Goal: Find specific page/section: Find specific page/section

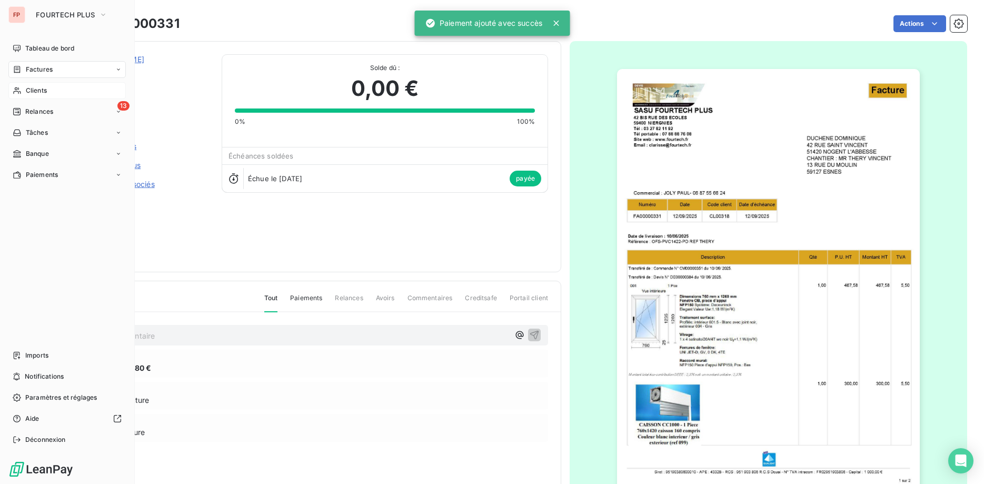
click at [45, 88] on span "Clients" at bounding box center [36, 90] width 21 height 9
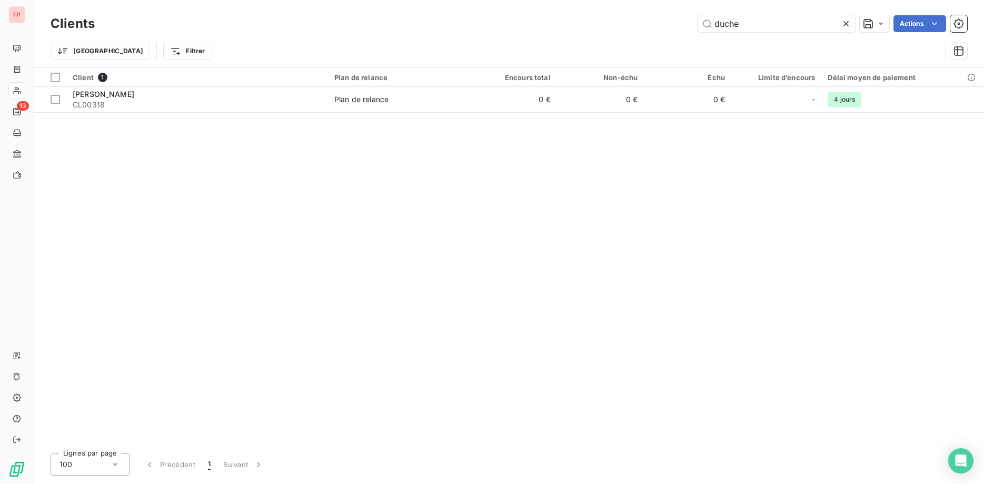
drag, startPoint x: 761, startPoint y: 21, endPoint x: 657, endPoint y: 32, distance: 103.8
click at [697, 24] on input "duche" at bounding box center [776, 23] width 158 height 17
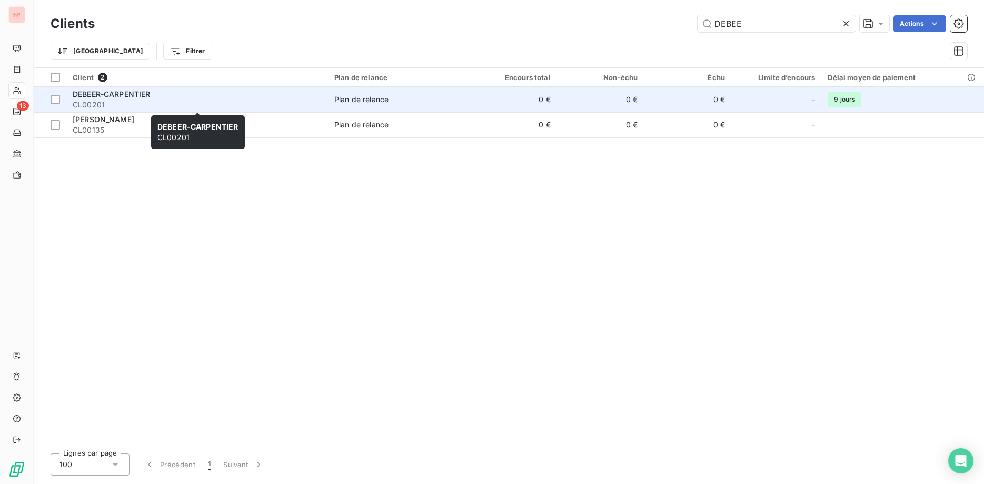
type input "DEBEE"
click at [243, 103] on span "CL00201" at bounding box center [197, 104] width 249 height 11
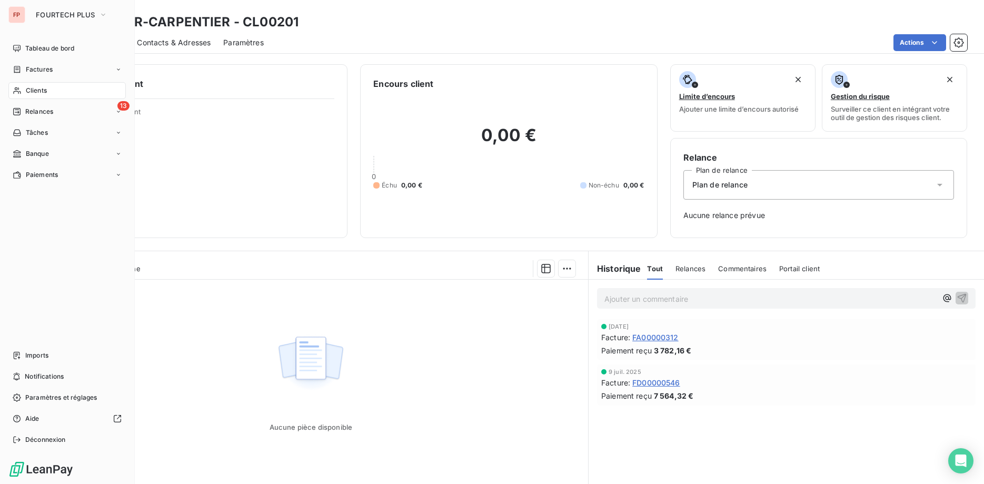
click at [47, 91] on div "Clients" at bounding box center [66, 90] width 117 height 17
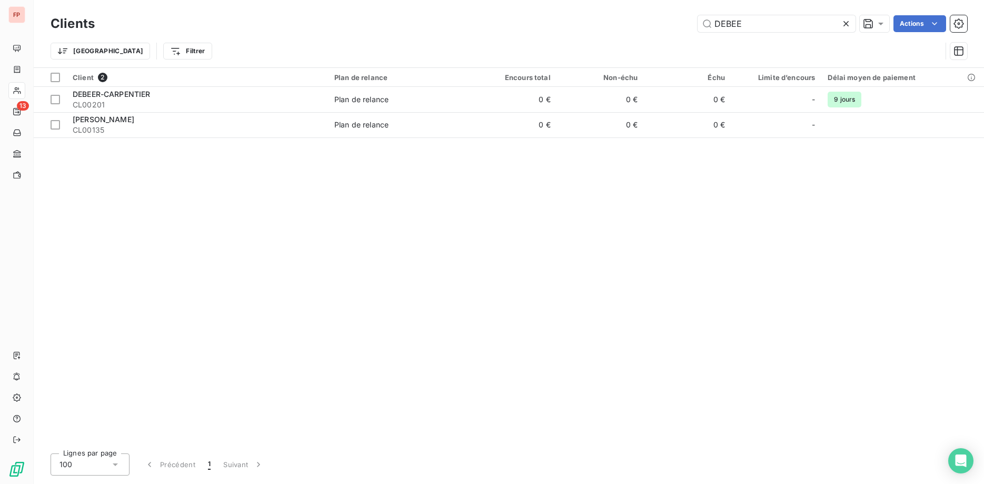
click at [57, 183] on div "Client 2 Plan de relance Encours total Non-échu Échu Limite d’encours Délai moy…" at bounding box center [509, 256] width 950 height 377
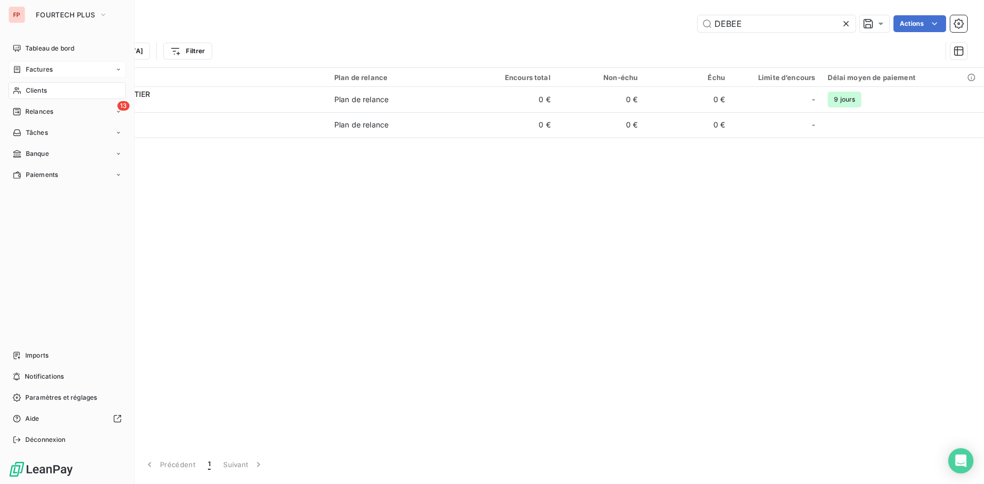
click at [47, 65] on span "Factures" at bounding box center [39, 69] width 27 height 9
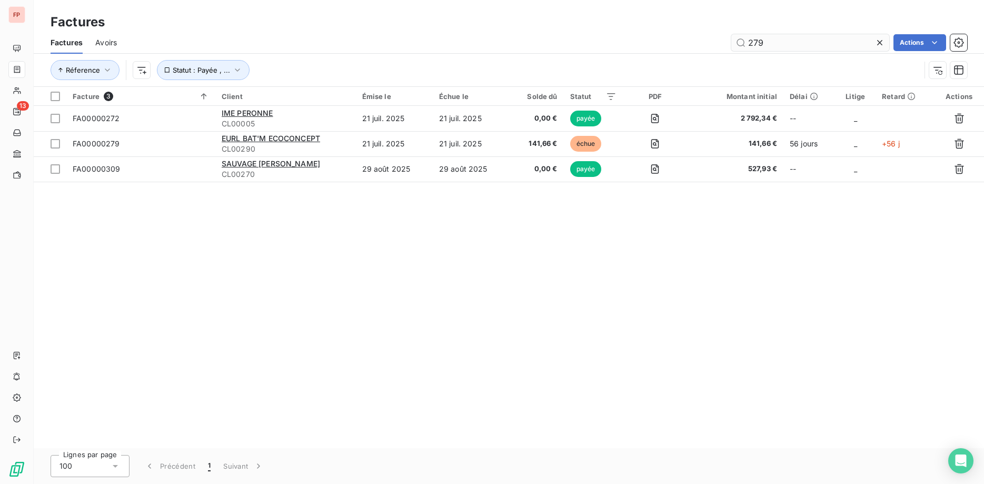
drag, startPoint x: 794, startPoint y: 42, endPoint x: 619, endPoint y: 42, distance: 174.7
click at [731, 42] on input "279" at bounding box center [810, 42] width 158 height 17
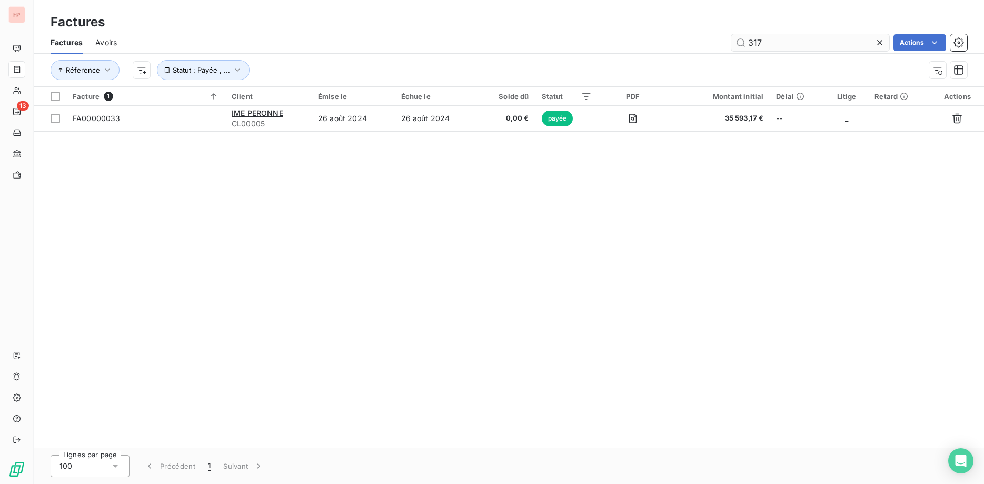
type input "317"
click at [232, 65] on icon "button" at bounding box center [237, 70] width 11 height 11
click at [324, 97] on span "échue" at bounding box center [327, 97] width 25 height 9
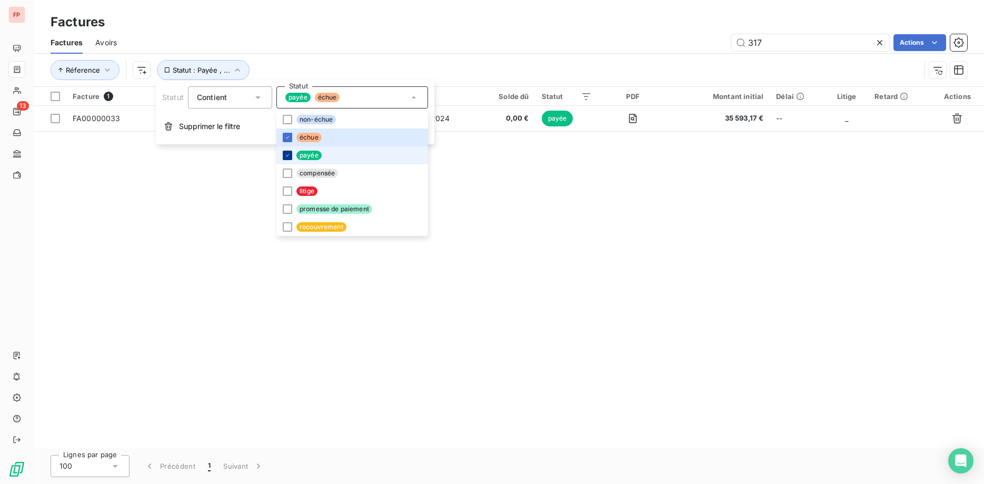
click at [283, 152] on div at bounding box center [287, 155] width 9 height 9
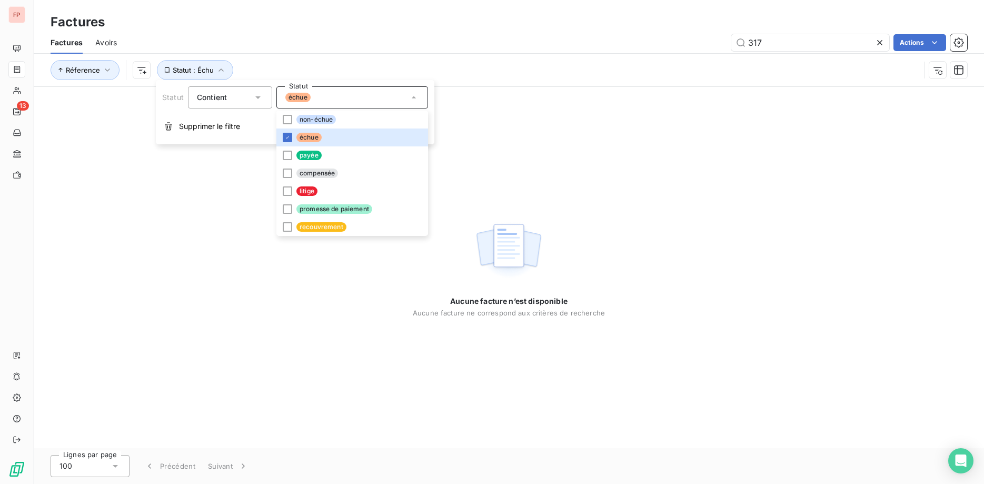
click at [514, 147] on div "Aucune facture n’est disponible Aucune facture ne correspond aux critères de re…" at bounding box center [509, 267] width 950 height 361
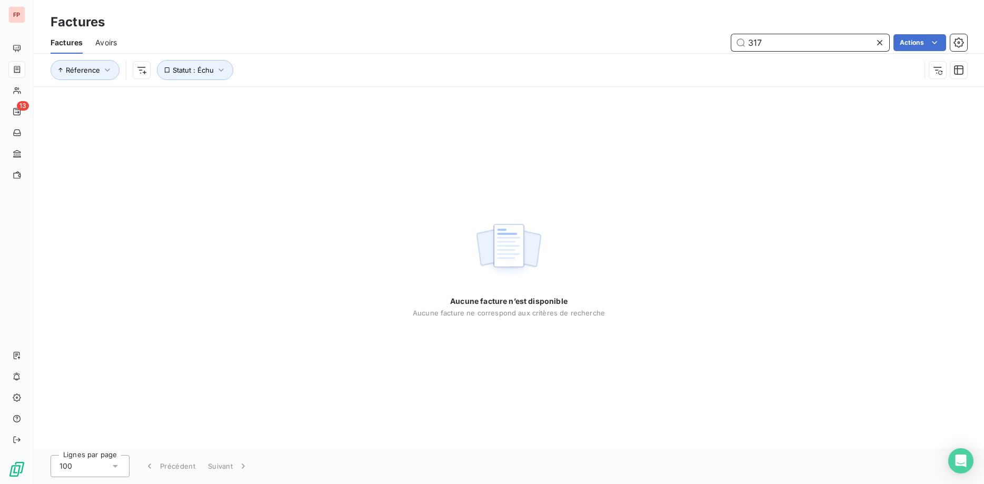
drag, startPoint x: 786, startPoint y: 41, endPoint x: 611, endPoint y: 35, distance: 175.4
click at [731, 35] on input "317" at bounding box center [810, 42] width 158 height 17
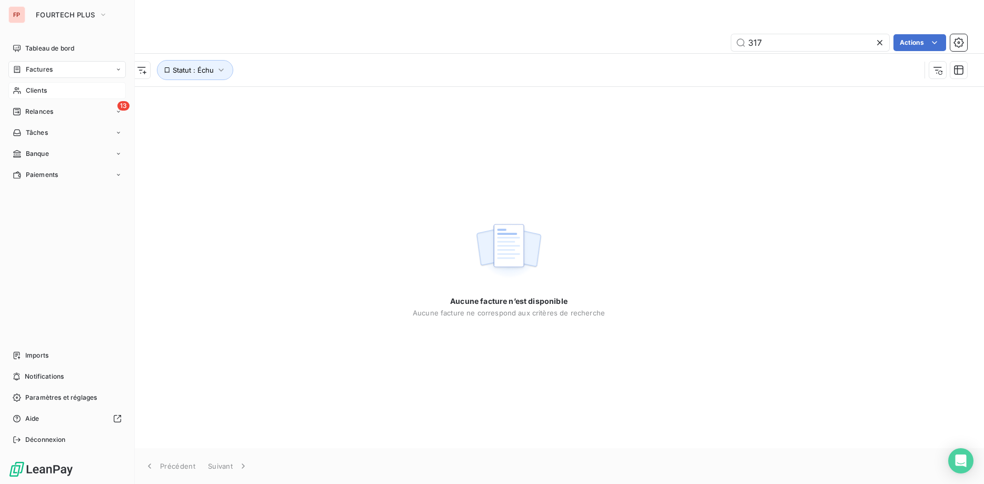
click at [39, 88] on span "Clients" at bounding box center [36, 90] width 21 height 9
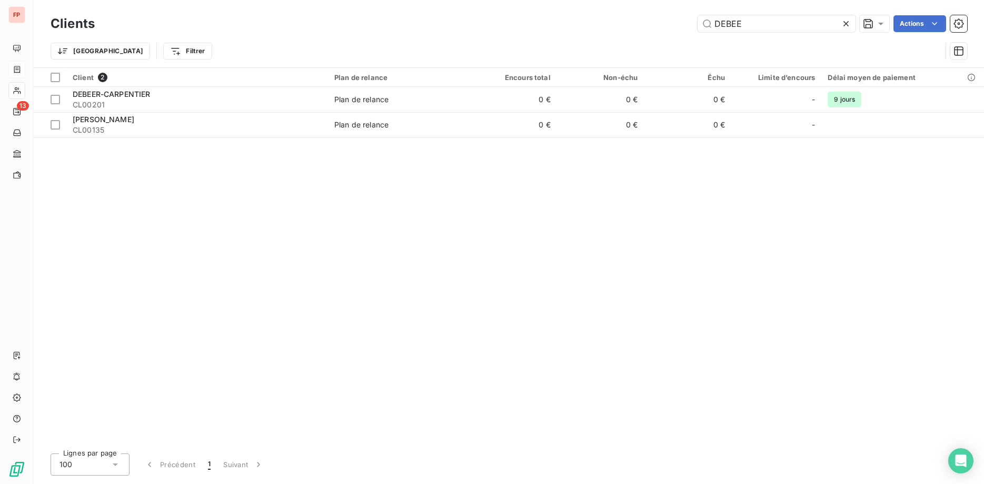
drag, startPoint x: 737, startPoint y: 18, endPoint x: 526, endPoint y: 16, distance: 211.1
click at [697, 15] on input "DEBEE" at bounding box center [776, 23] width 158 height 17
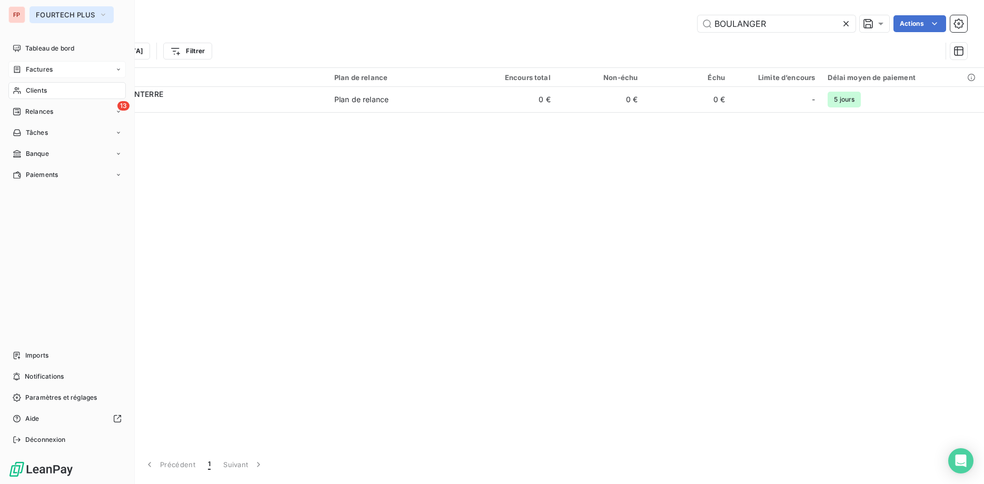
type input "BOULANGER"
click at [53, 14] on span "FOURTECH PLUS" at bounding box center [65, 15] width 59 height 8
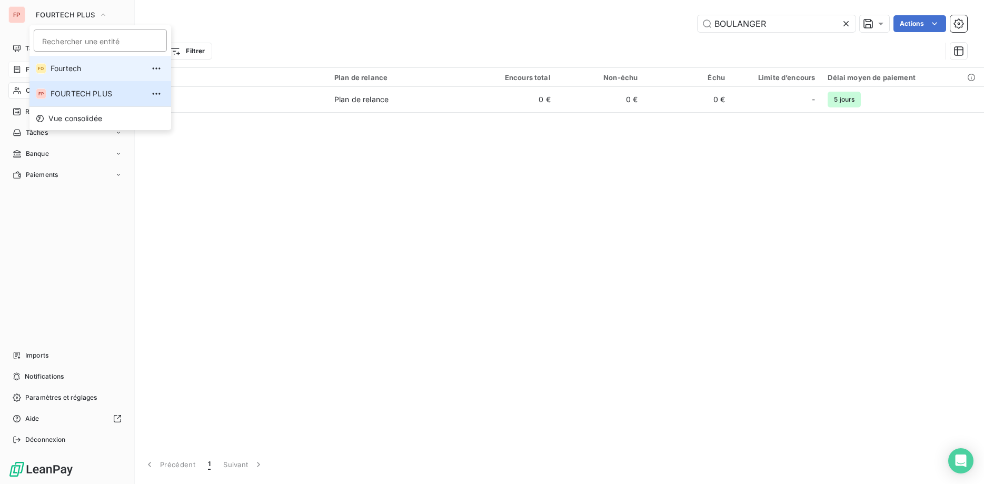
click at [72, 68] on span "Fourtech" at bounding box center [97, 68] width 93 height 11
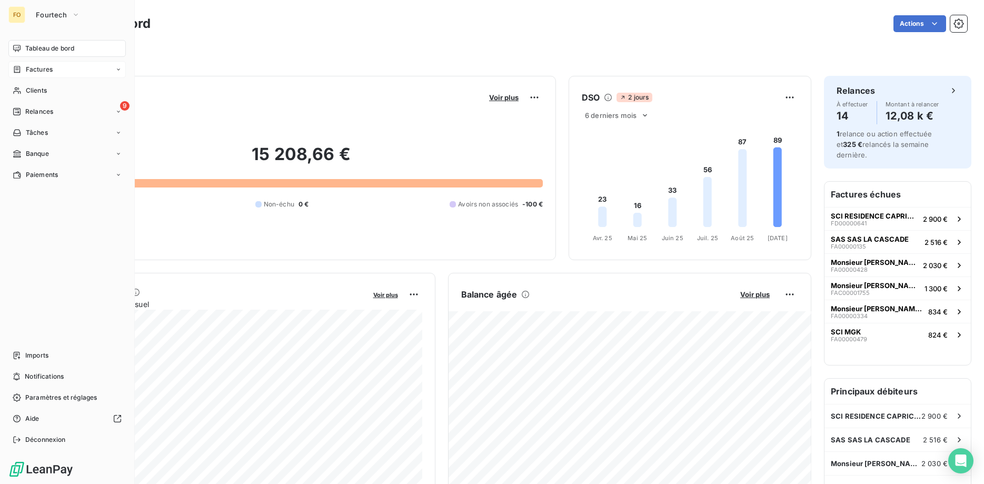
click at [44, 68] on span "Factures" at bounding box center [39, 69] width 27 height 9
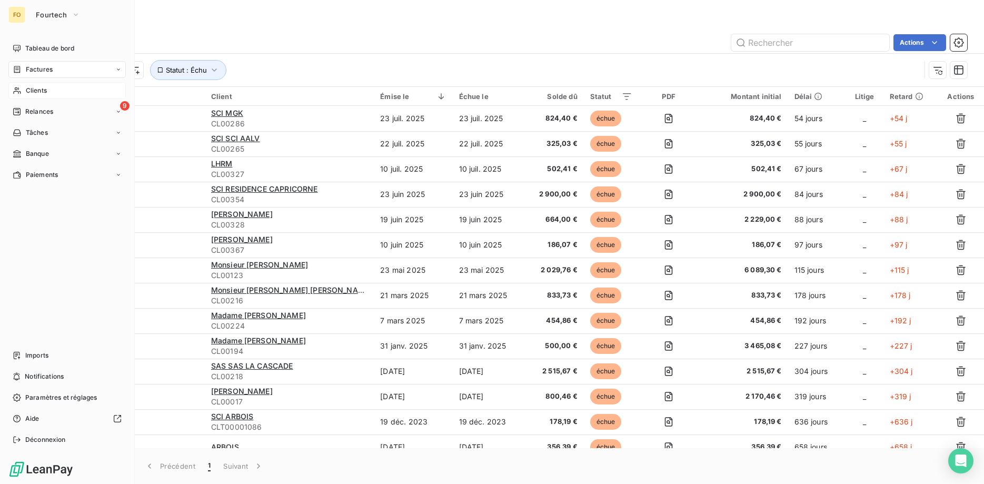
drag, startPoint x: 45, startPoint y: 89, endPoint x: 57, endPoint y: 97, distance: 14.0
click at [45, 90] on span "Clients" at bounding box center [36, 90] width 21 height 9
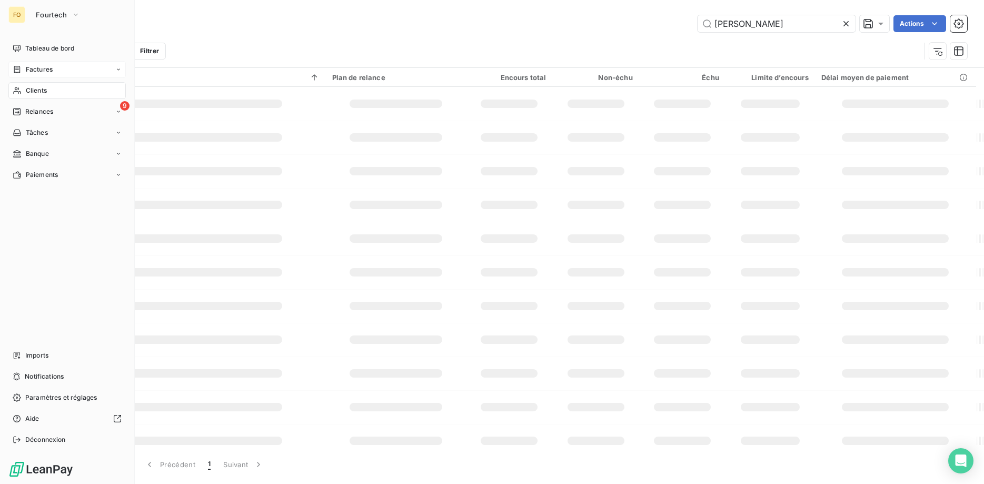
type input "BOULANGER"
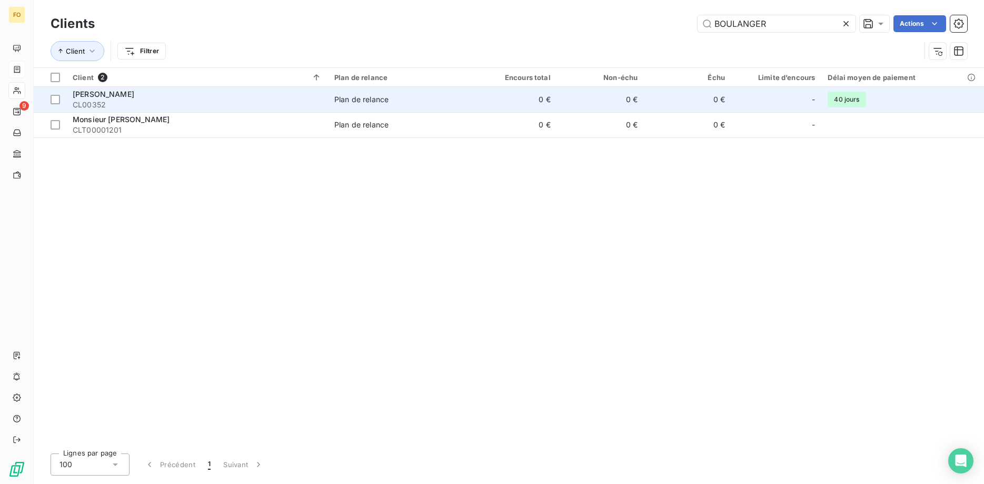
click at [416, 93] on td "Plan de relance" at bounding box center [399, 99] width 142 height 25
